Goal: Transaction & Acquisition: Purchase product/service

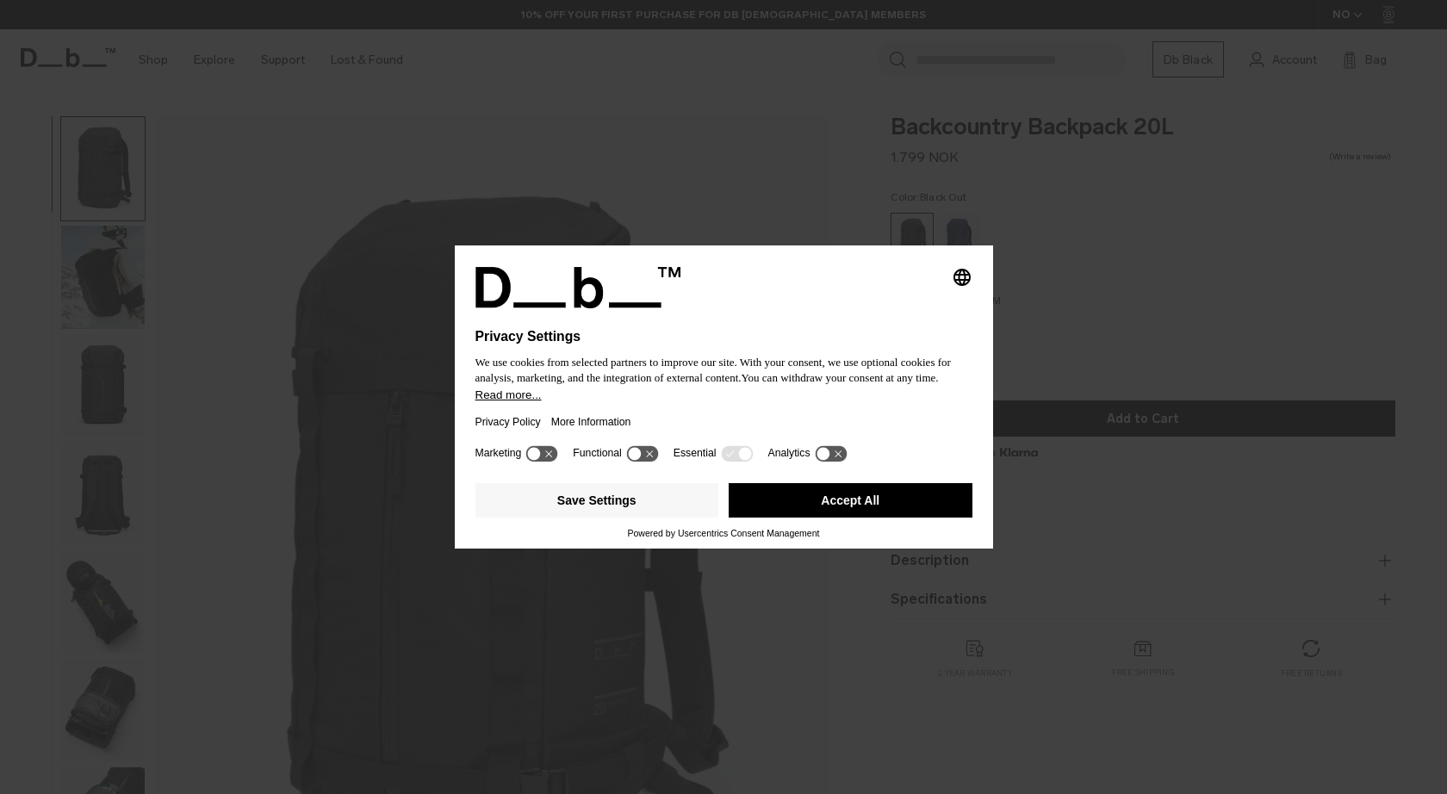
click at [824, 562] on div "Selecting an option will immediately change the language Privacy Settings We us…" at bounding box center [723, 397] width 1447 height 794
click at [838, 512] on button "Accept All" at bounding box center [851, 500] width 244 height 34
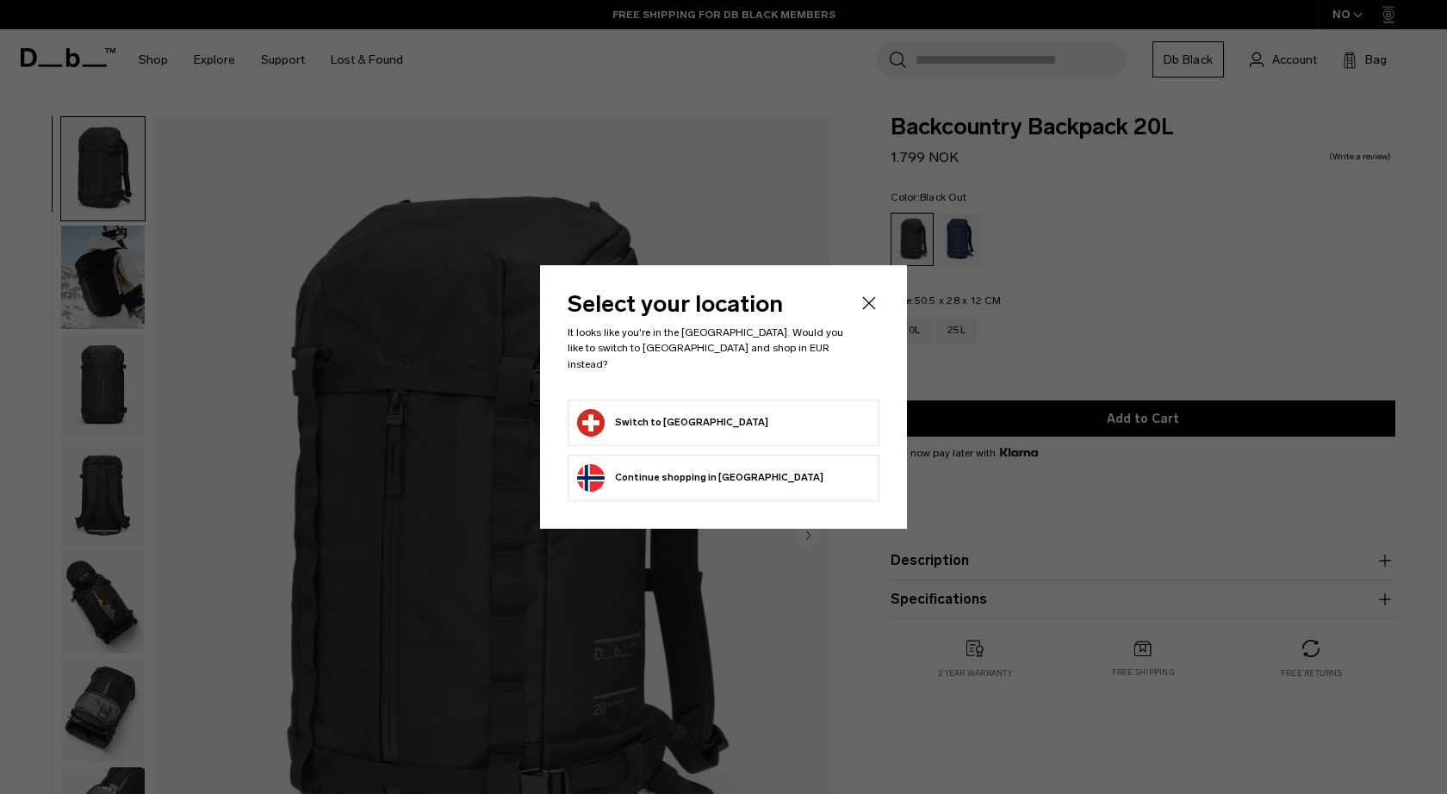
click at [867, 310] on icon "Close" at bounding box center [869, 303] width 13 height 13
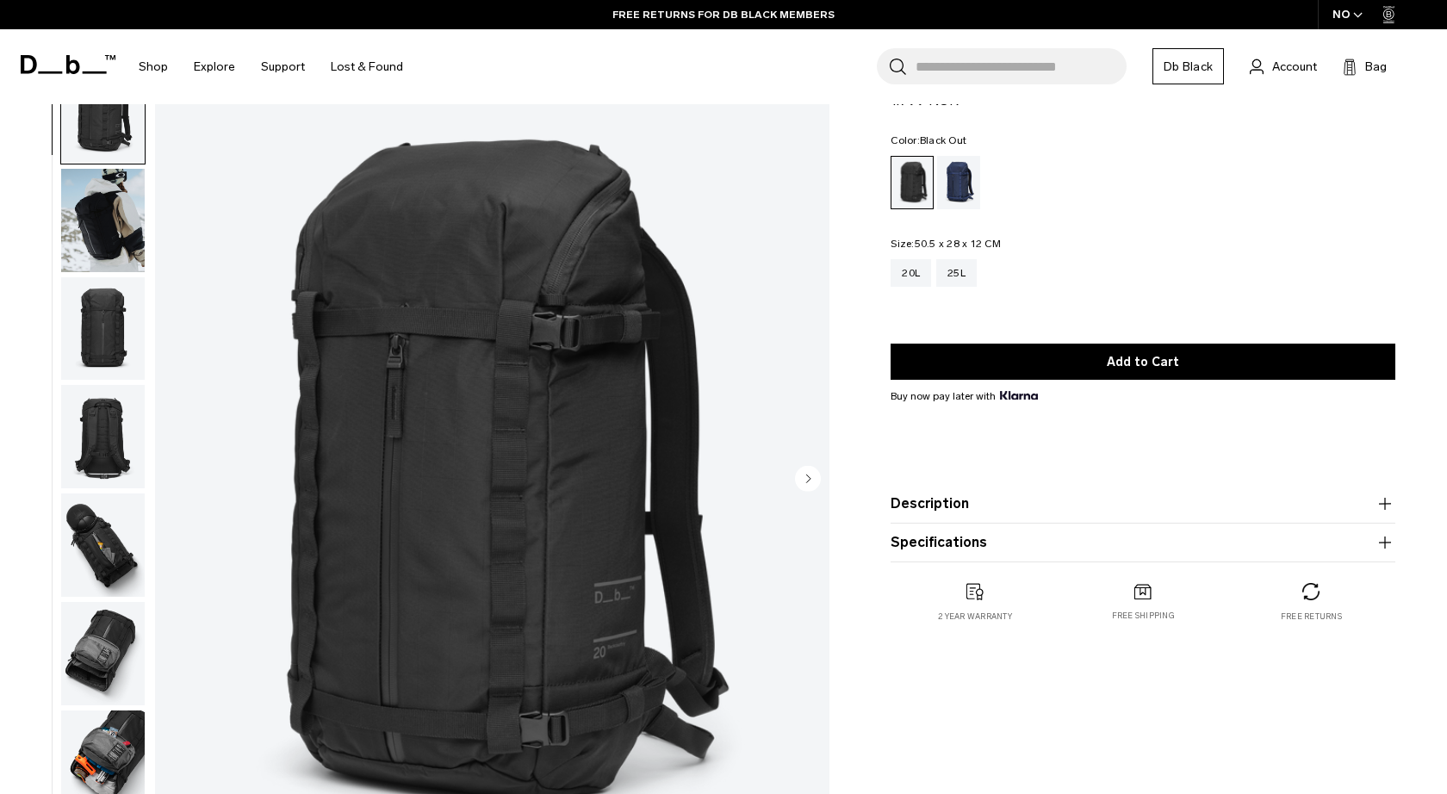
scroll to position [40, 0]
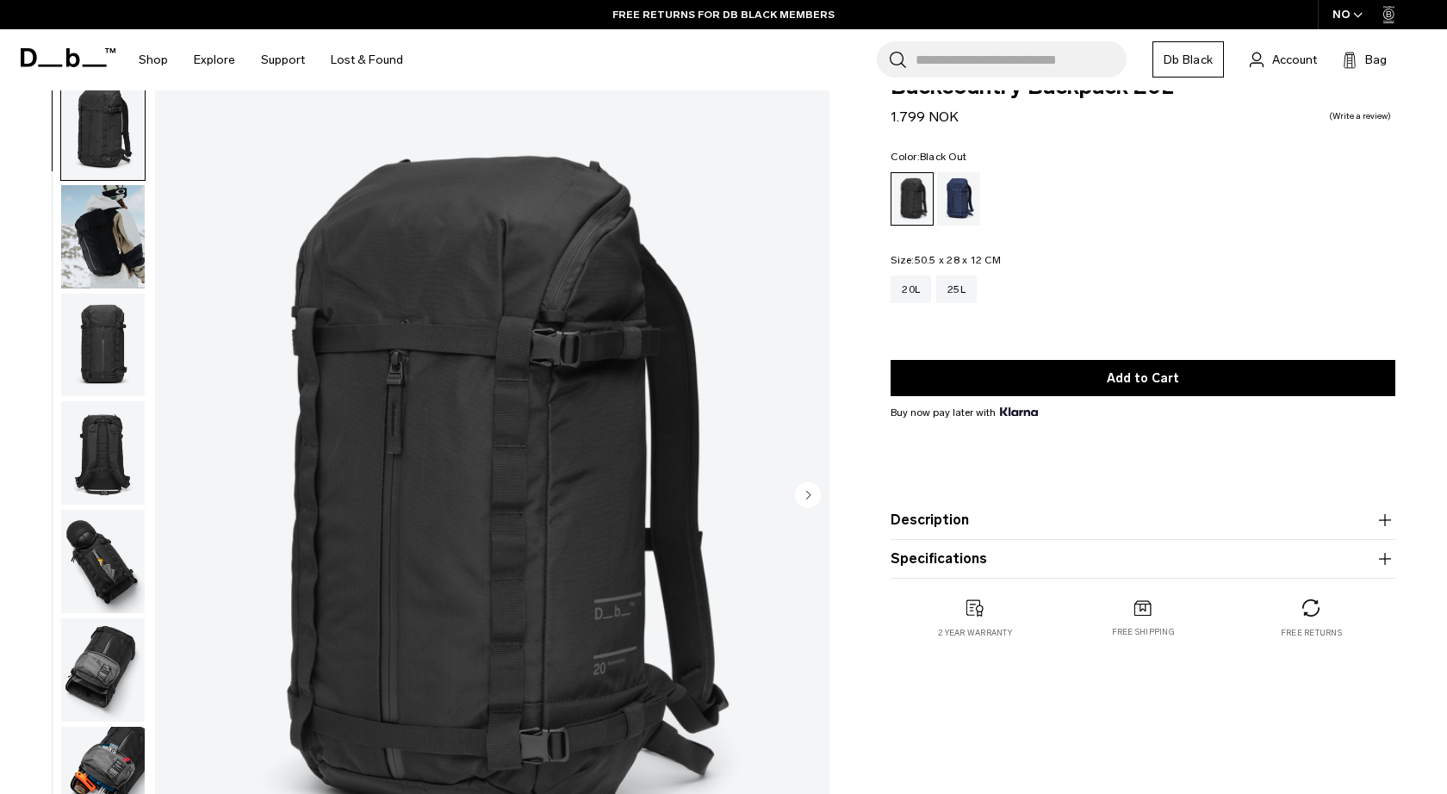
click at [805, 499] on circle "Next slide" at bounding box center [808, 495] width 26 height 26
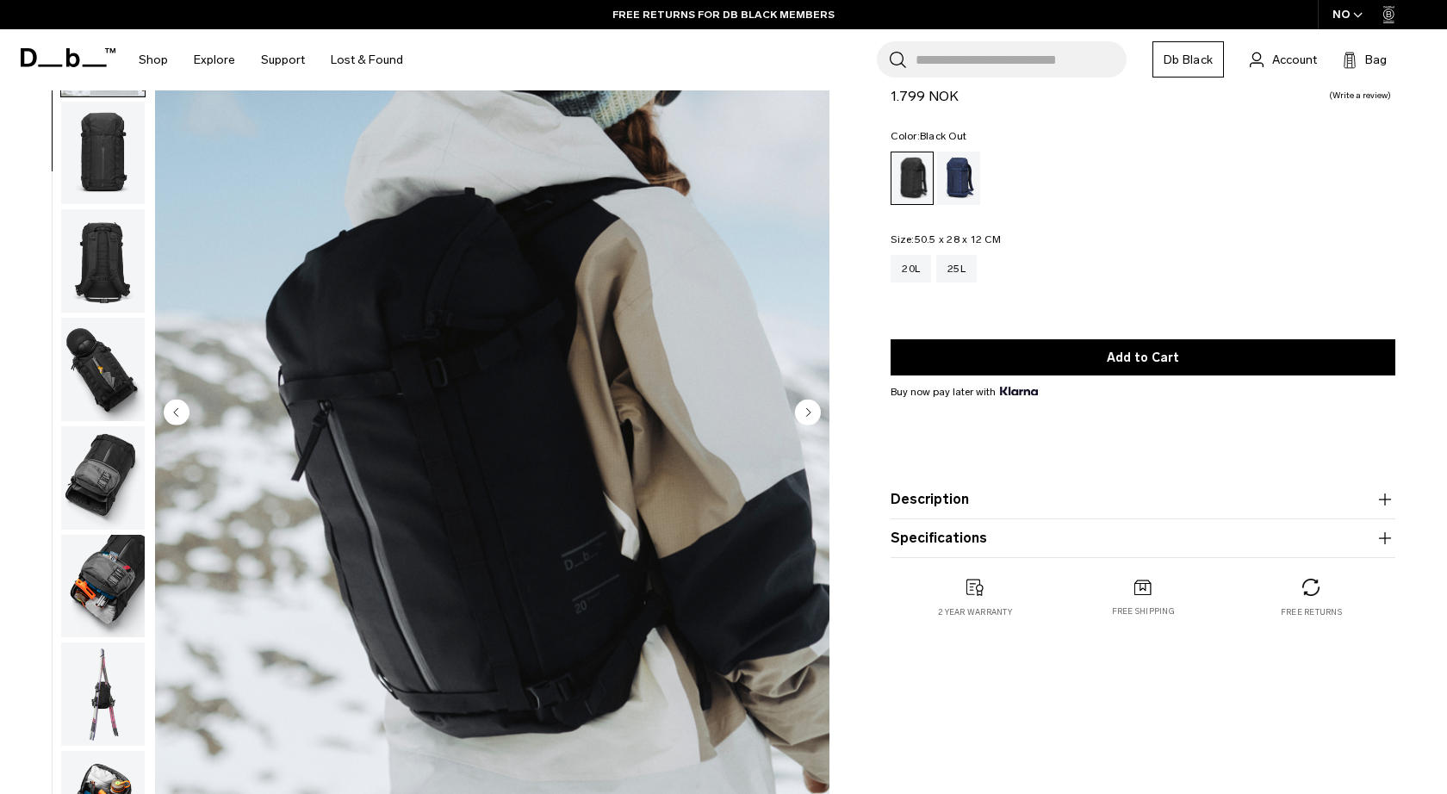
scroll to position [124, 0]
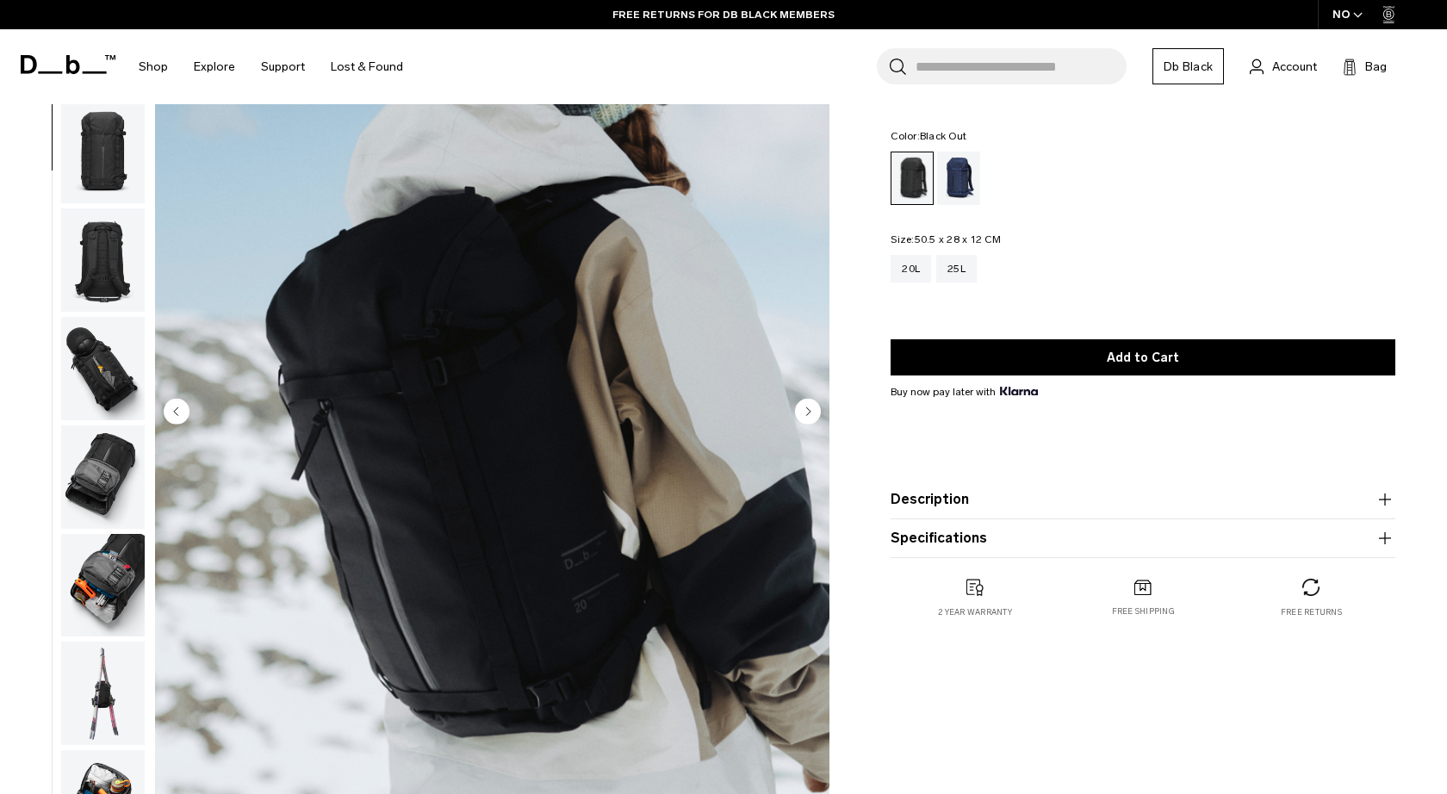
click at [805, 413] on circle "Next slide" at bounding box center [808, 412] width 26 height 26
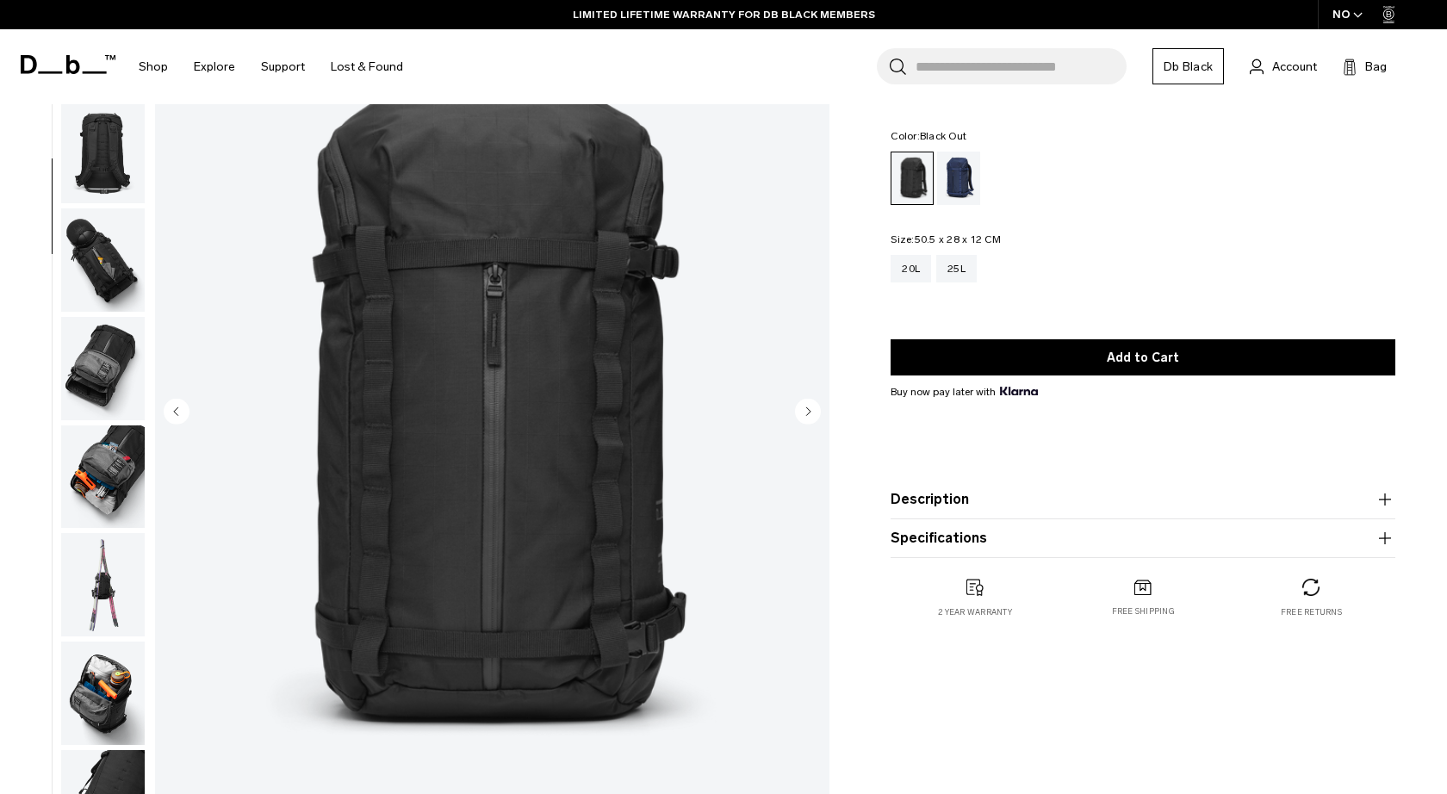
click at [805, 413] on circle "Next slide" at bounding box center [808, 412] width 26 height 26
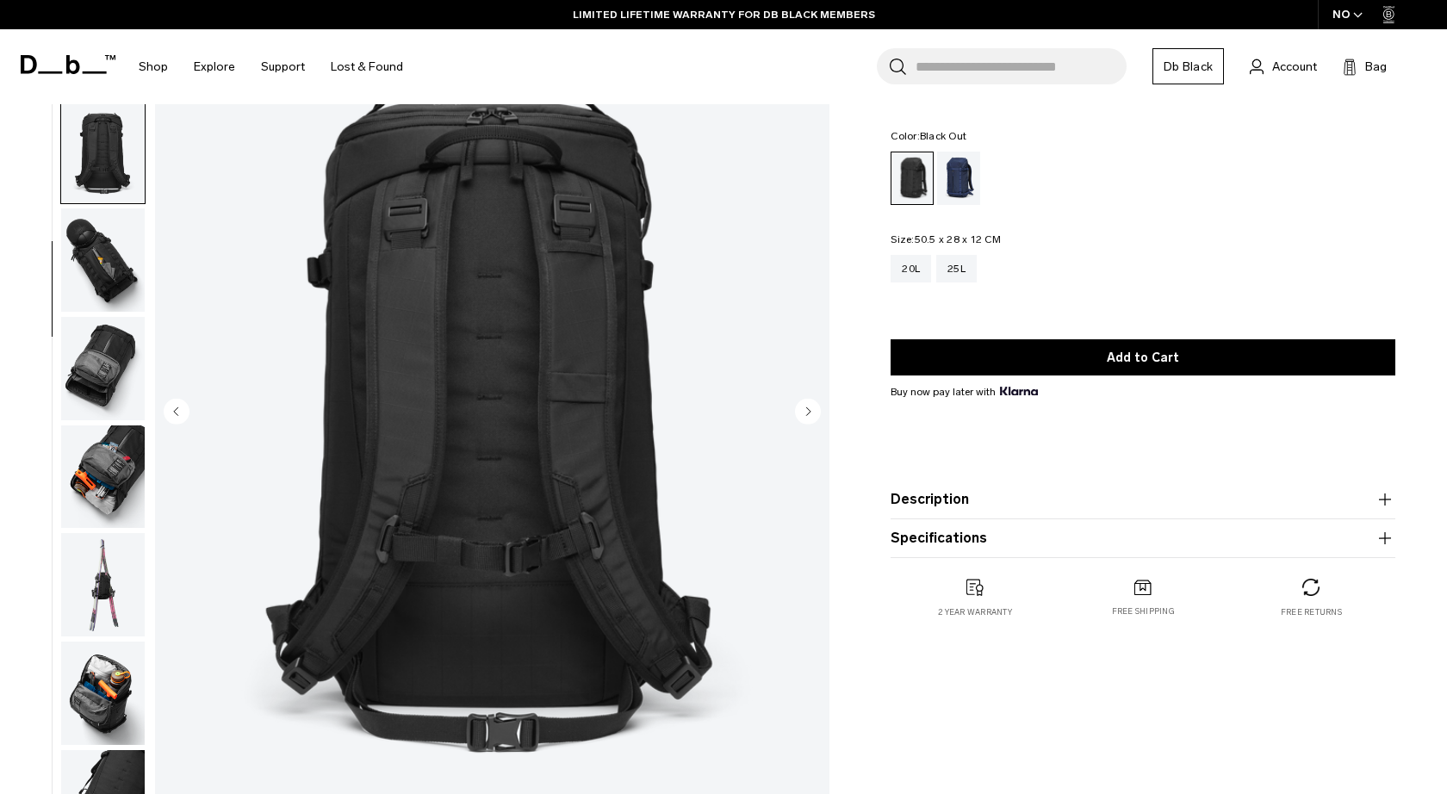
scroll to position [245, 0]
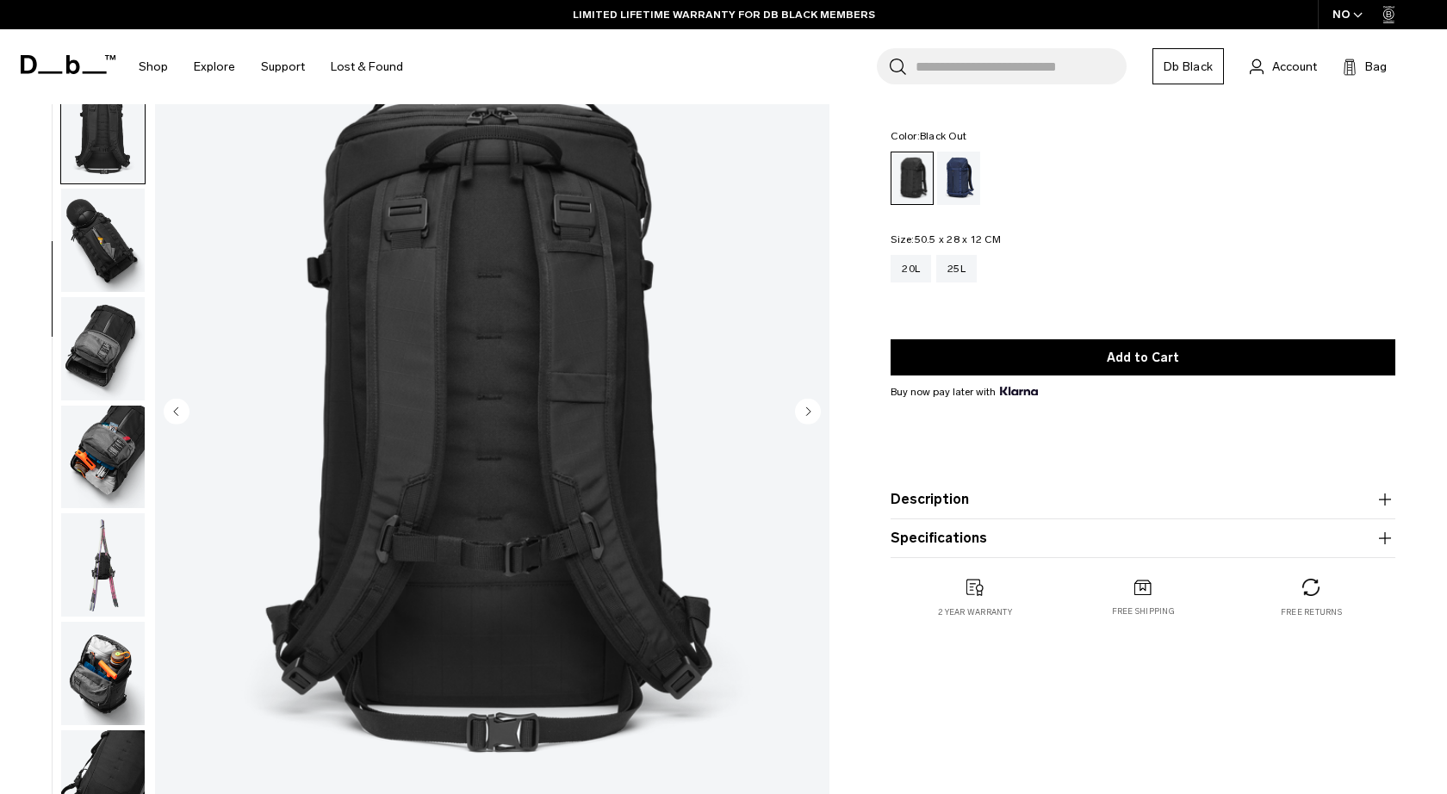
click at [805, 413] on circle "Next slide" at bounding box center [808, 412] width 26 height 26
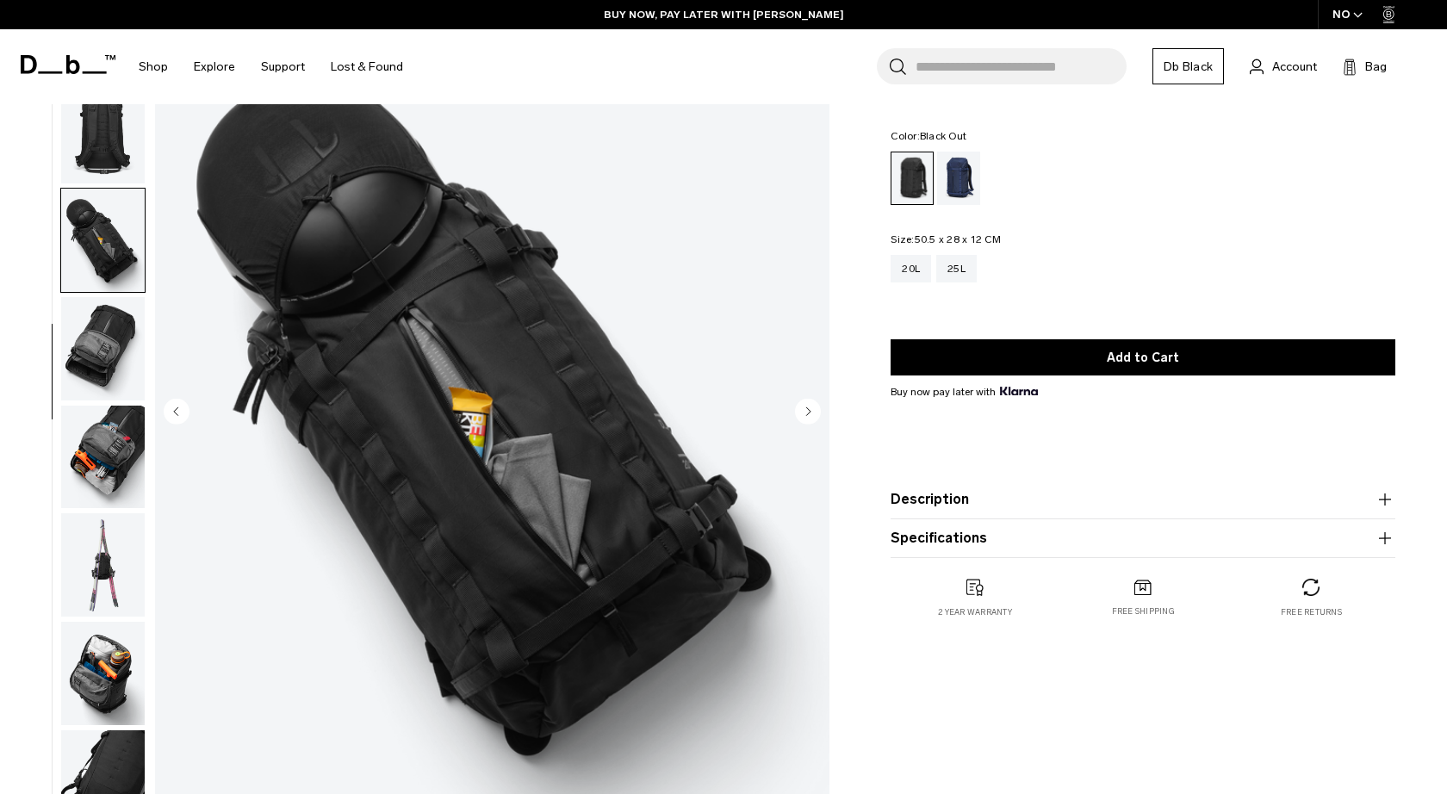
click at [805, 413] on circle "Next slide" at bounding box center [808, 412] width 26 height 26
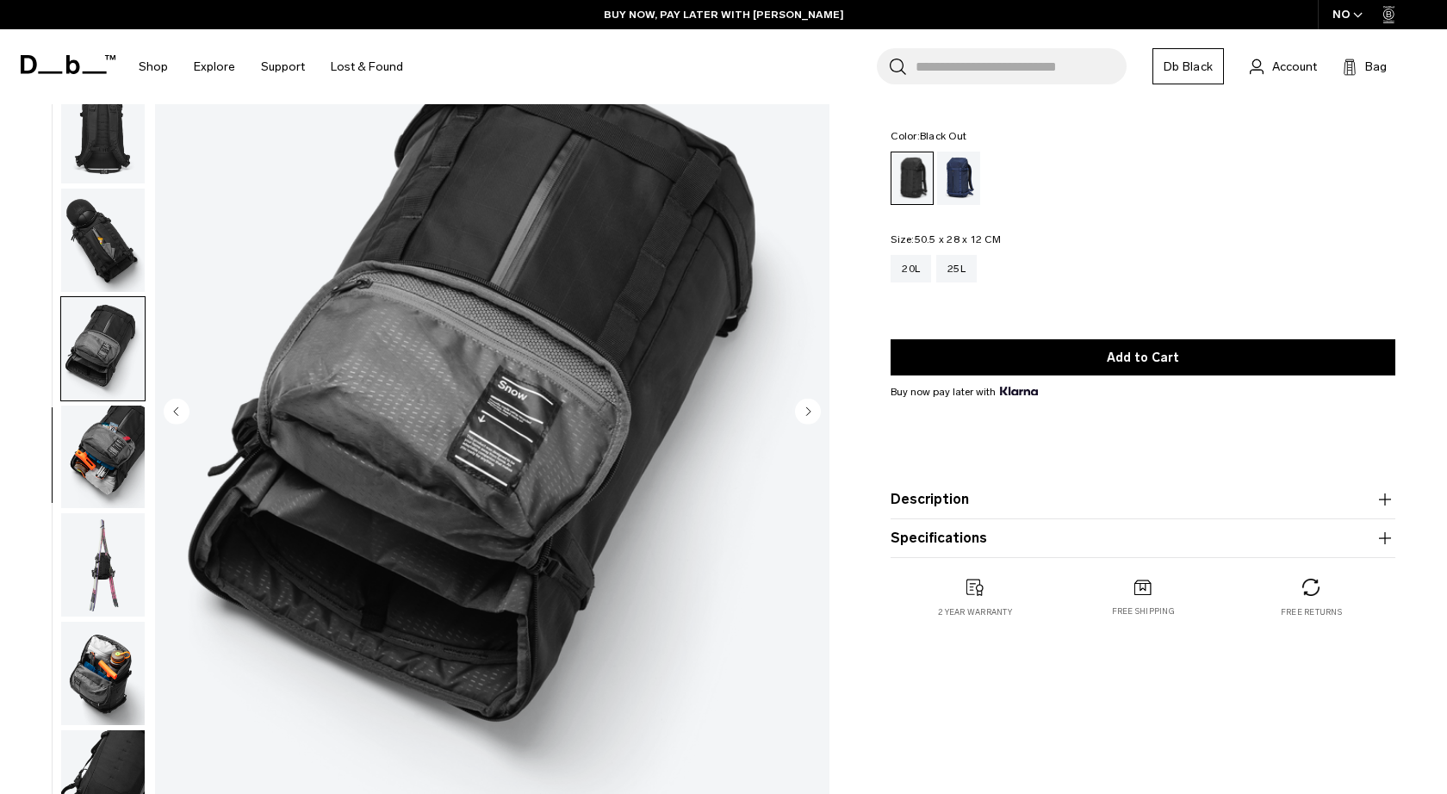
click at [805, 413] on circle "Next slide" at bounding box center [808, 412] width 26 height 26
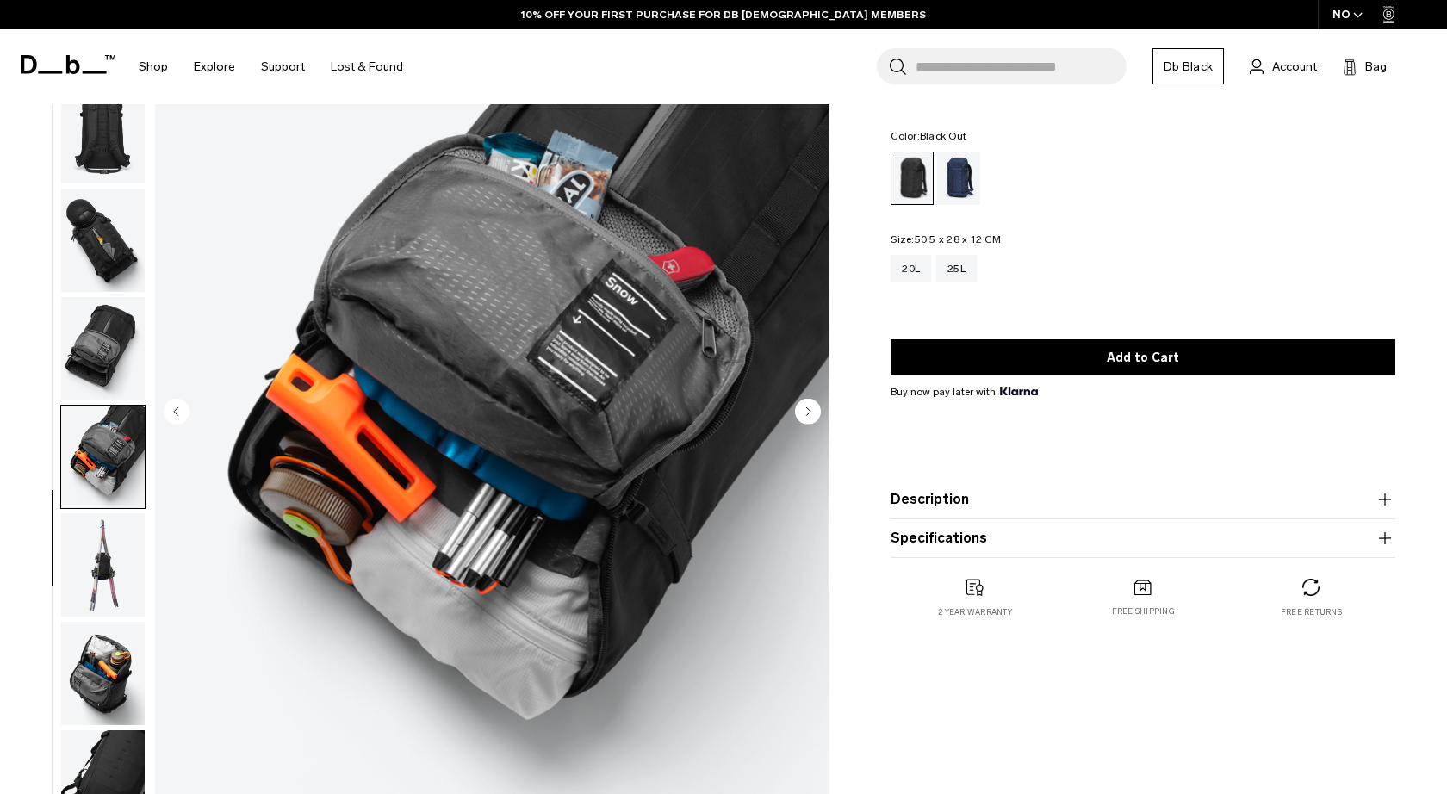
click at [805, 413] on circle "Next slide" at bounding box center [808, 412] width 26 height 26
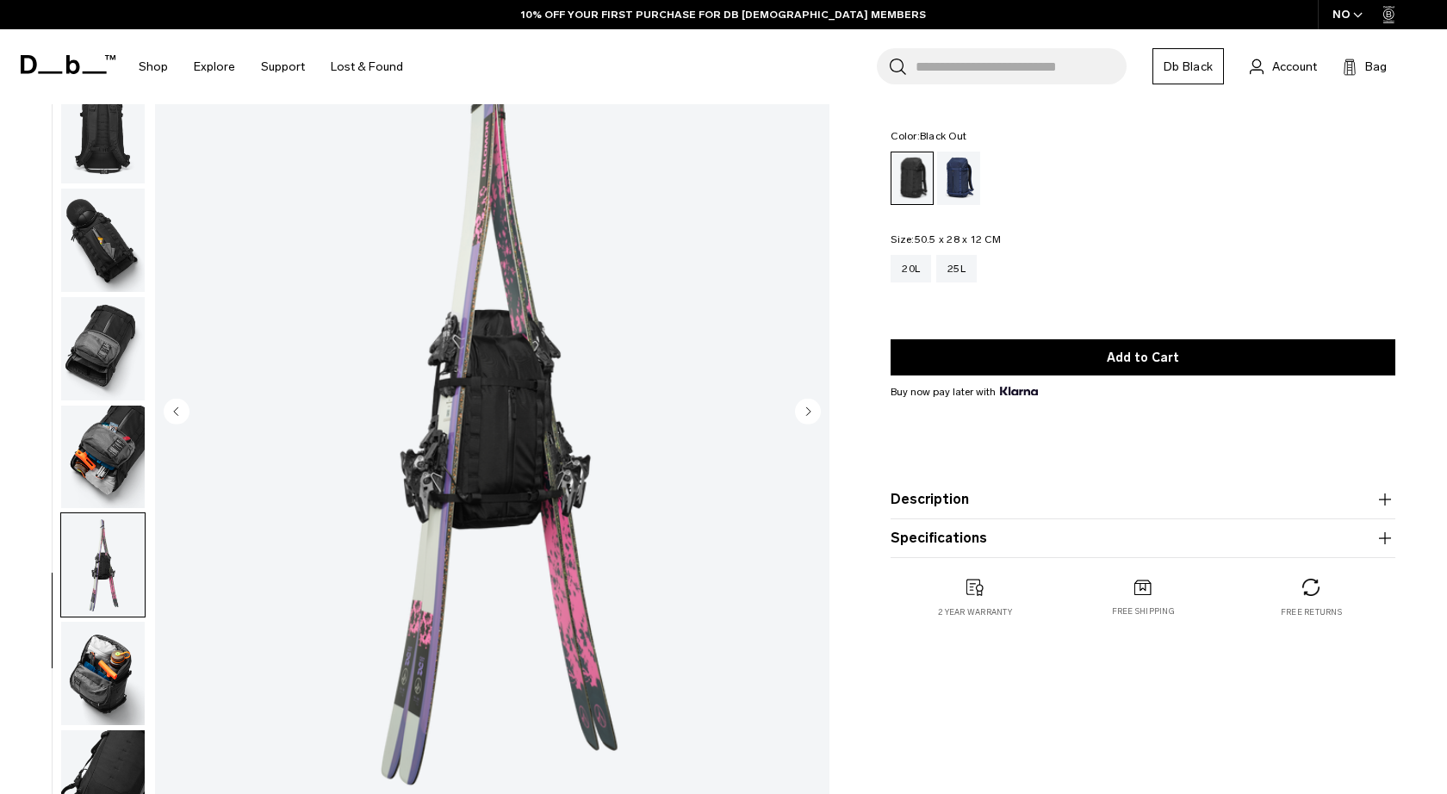
click at [805, 413] on circle "Next slide" at bounding box center [808, 412] width 26 height 26
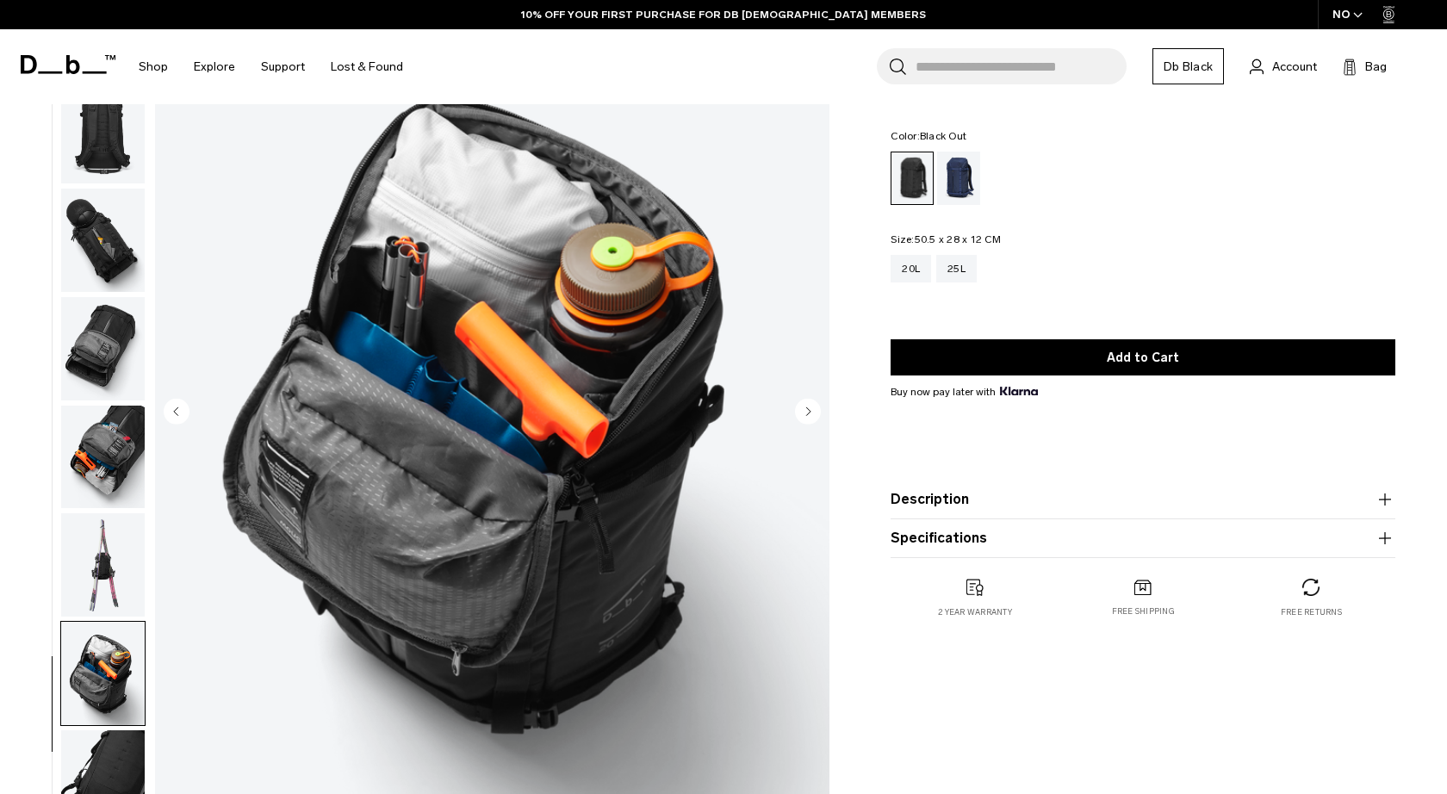
click at [805, 413] on circle "Next slide" at bounding box center [808, 412] width 26 height 26
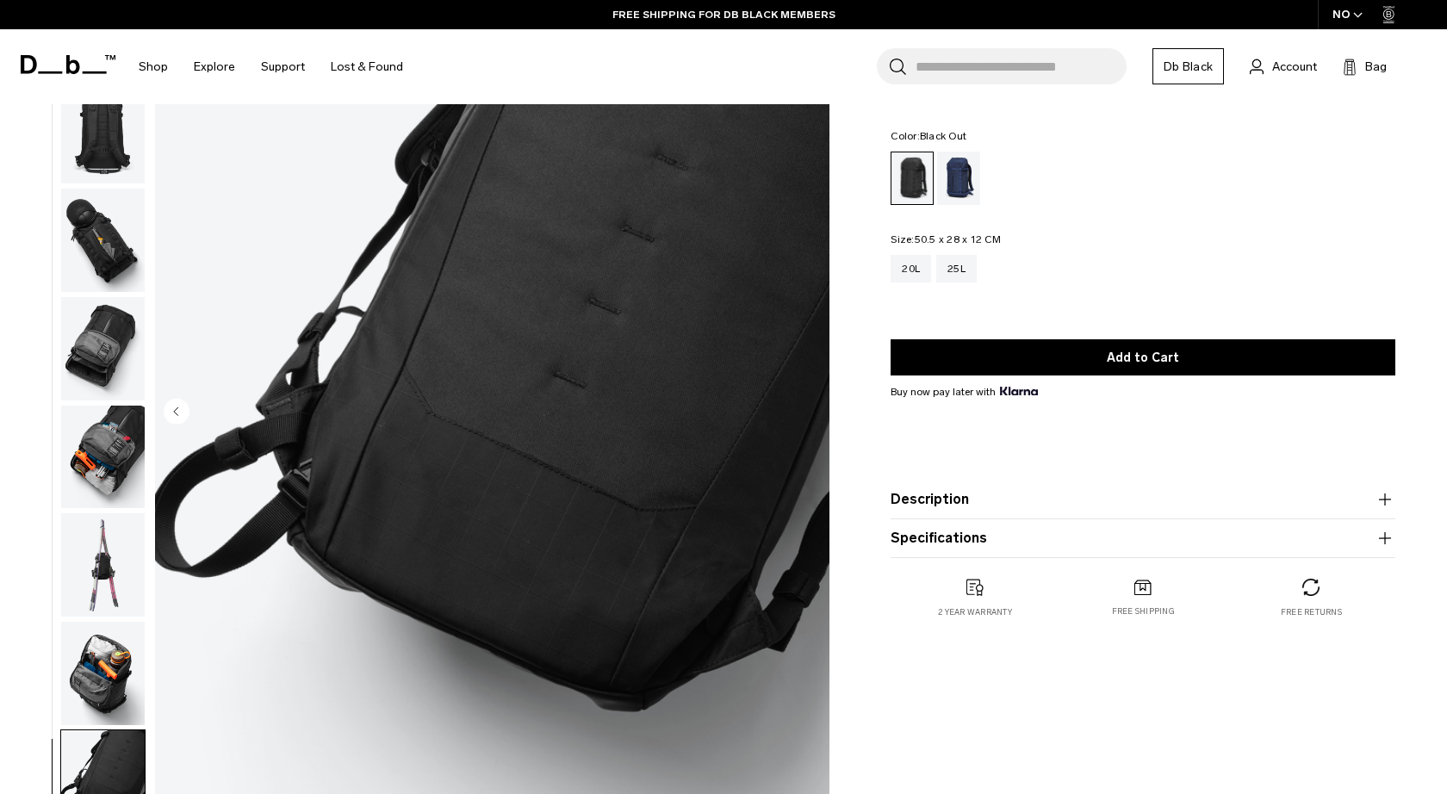
click at [805, 413] on img "10 / 10" at bounding box center [492, 413] width 674 height 842
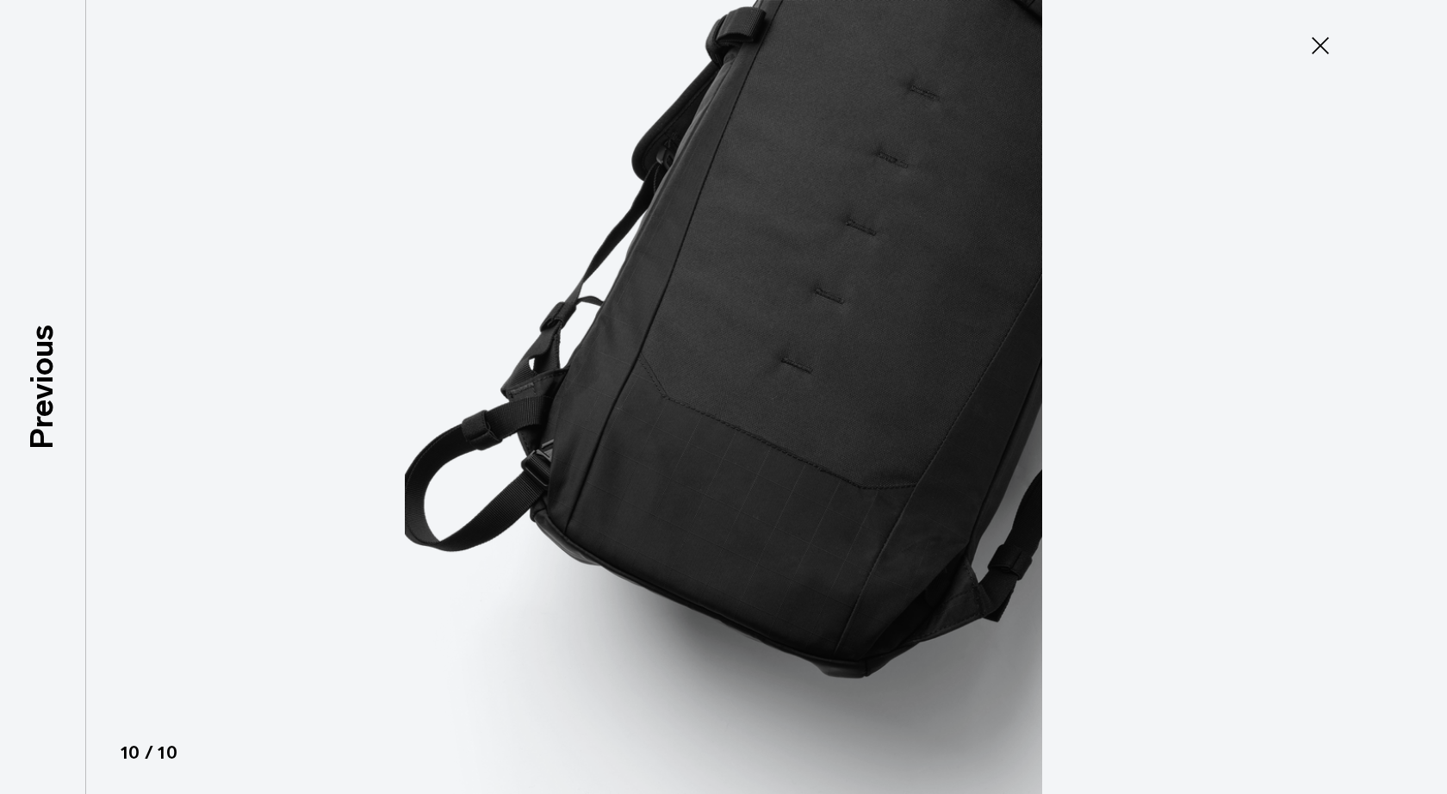
click at [1322, 40] on icon at bounding box center [1321, 46] width 28 height 28
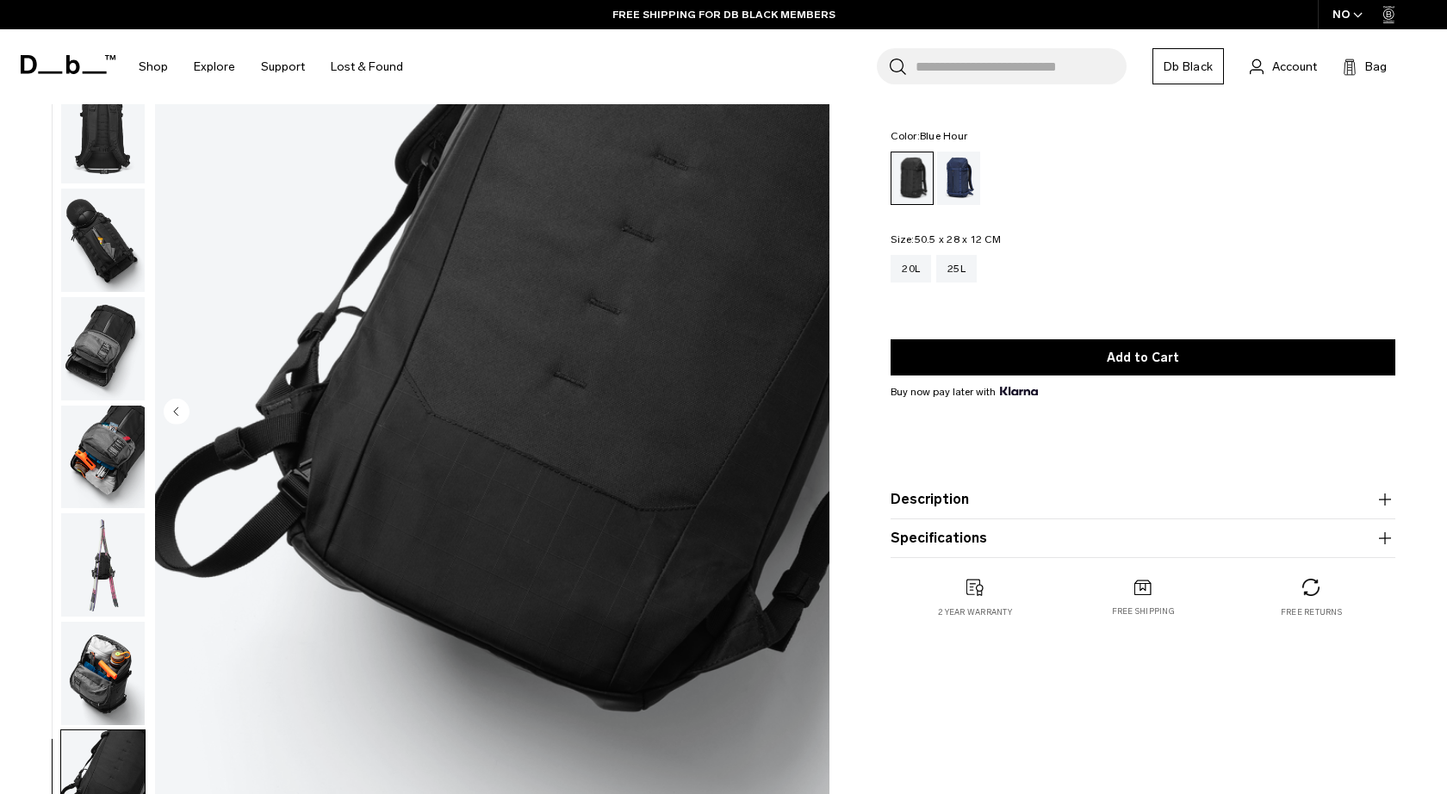
click at [968, 180] on div "Blue Hour" at bounding box center [959, 178] width 44 height 53
